Goal: Information Seeking & Learning: Learn about a topic

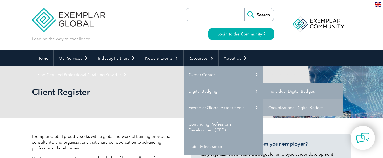
click at [305, 90] on link "Individual Digital Badges" at bounding box center [303, 91] width 80 height 16
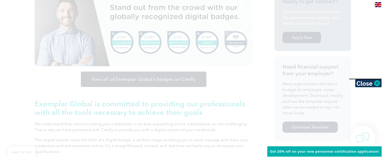
scroll to position [154, 0]
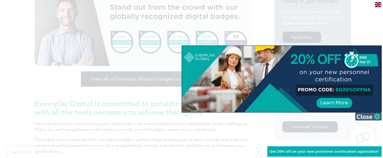
click at [375, 114] on img at bounding box center [368, 116] width 27 height 8
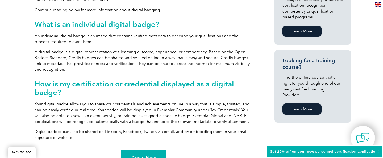
scroll to position [340, 0]
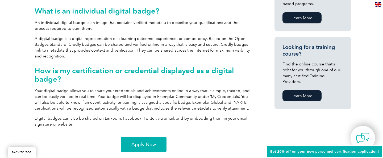
click at [143, 142] on span "Apply Now" at bounding box center [143, 144] width 24 height 5
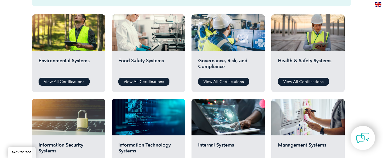
scroll to position [186, 0]
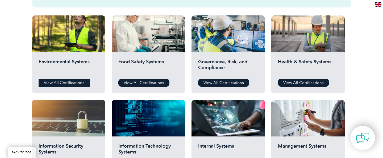
click at [65, 82] on link "View All Certifications" at bounding box center [64, 83] width 51 height 8
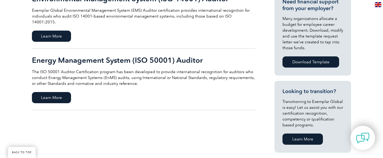
scroll to position [213, 0]
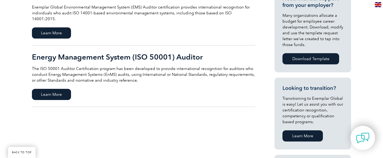
click at [105, 53] on h2 "Energy Management System (ISO 50001) Auditor" at bounding box center [143, 57] width 223 height 9
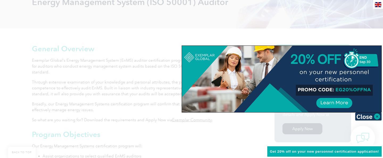
scroll to position [100, 0]
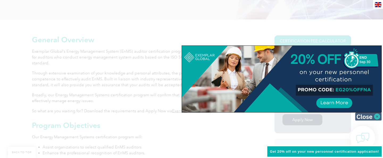
click at [375, 117] on img at bounding box center [368, 116] width 27 height 8
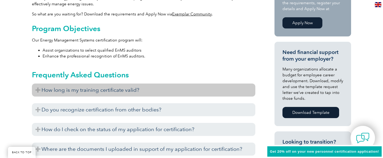
scroll to position [206, 0]
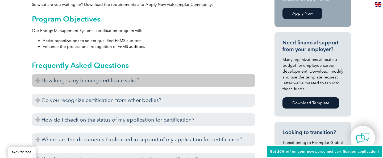
click at [37, 75] on h3 "How long is my training certificate valid?" at bounding box center [143, 80] width 223 height 13
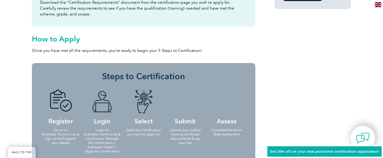
scroll to position [472, 0]
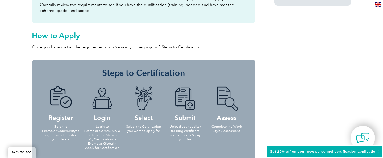
drag, startPoint x: 167, startPoint y: 79, endPoint x: 295, endPoint y: 83, distance: 128.5
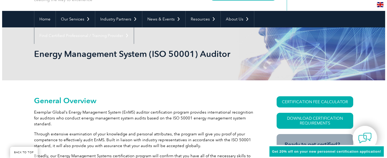
scroll to position [80, 0]
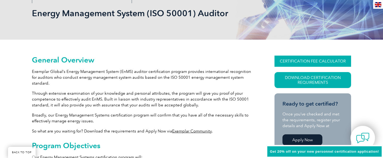
click at [316, 59] on link "CERTIFICATION FEE CALCULATOR" at bounding box center [312, 61] width 77 height 11
